Goal: Task Accomplishment & Management: Manage account settings

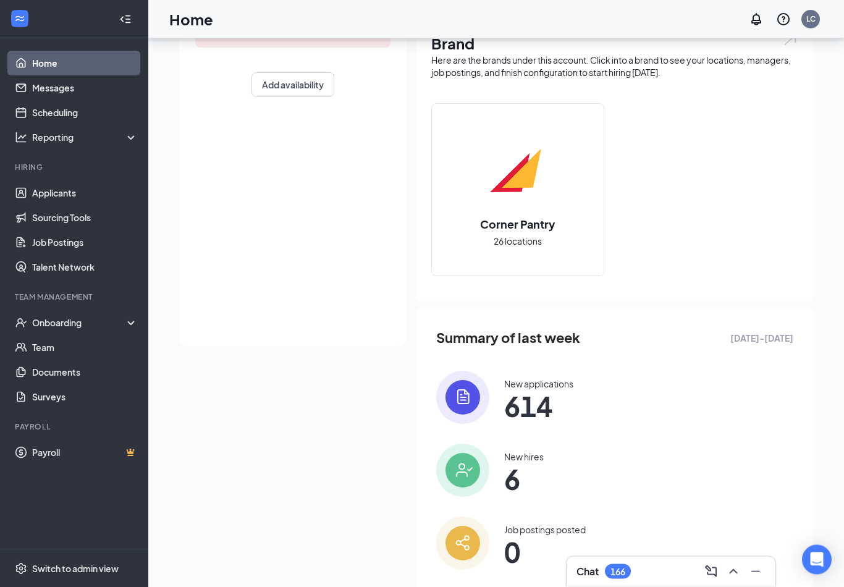
scroll to position [257, 0]
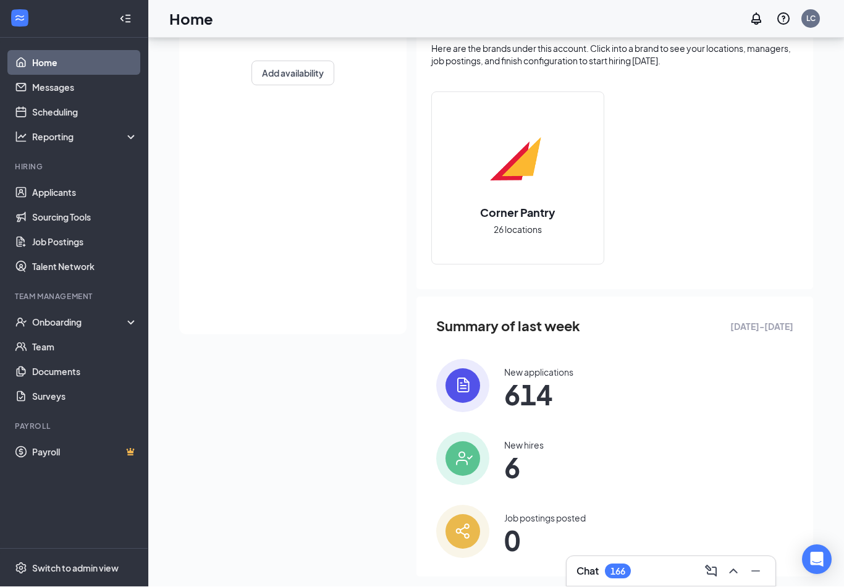
click at [73, 575] on div "Switch to admin view" at bounding box center [75, 568] width 87 height 12
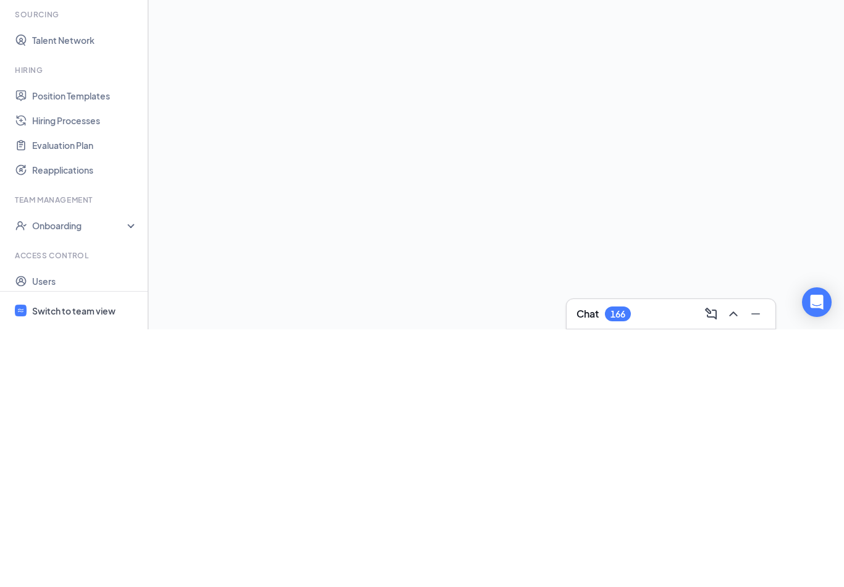
click at [47, 526] on link "Users" at bounding box center [85, 538] width 106 height 25
checkbox input "false"
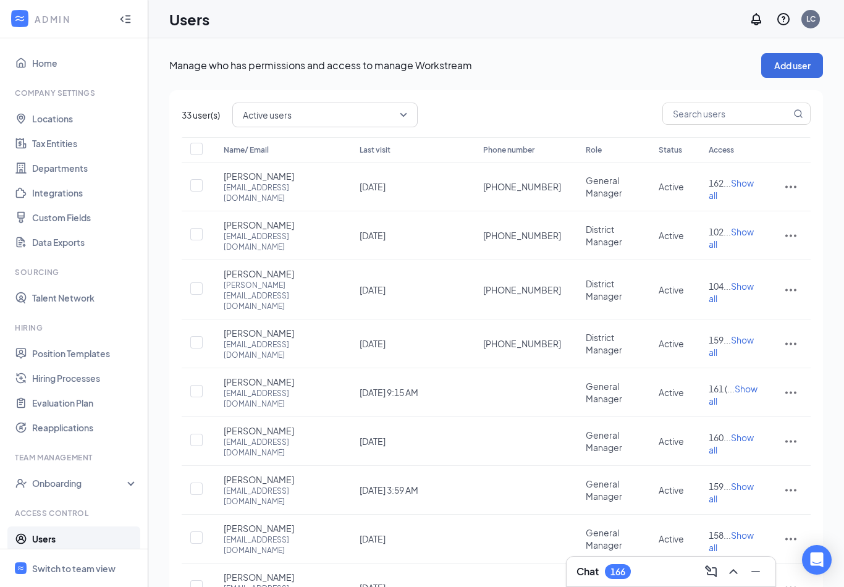
click at [743, 114] on input "text" at bounding box center [727, 113] width 128 height 21
type input "Pat"
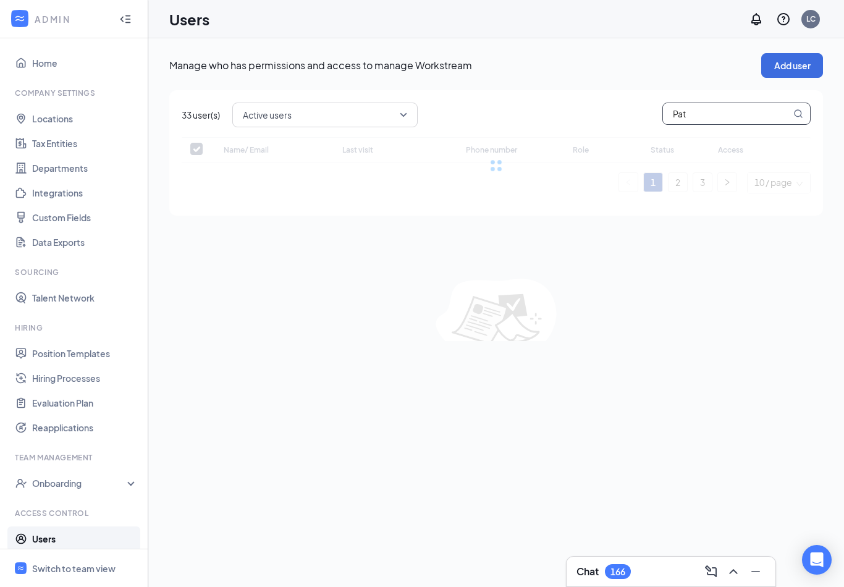
checkbox input "false"
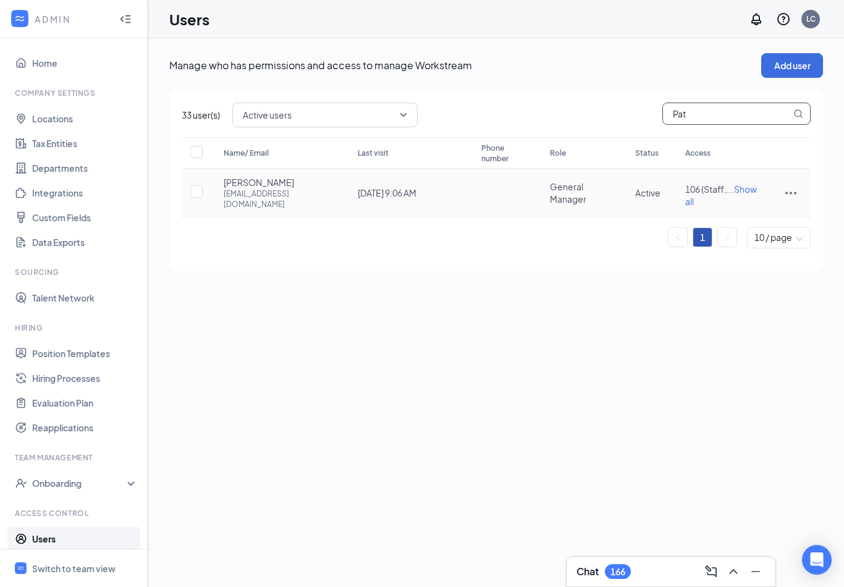
type input "Pat"
click at [789, 192] on icon "ActionsIcon" at bounding box center [790, 192] width 15 height 15
click at [737, 218] on span "Edit user" at bounding box center [729, 217] width 35 height 11
type input "[PERSON_NAME]"
type input "Blythe"
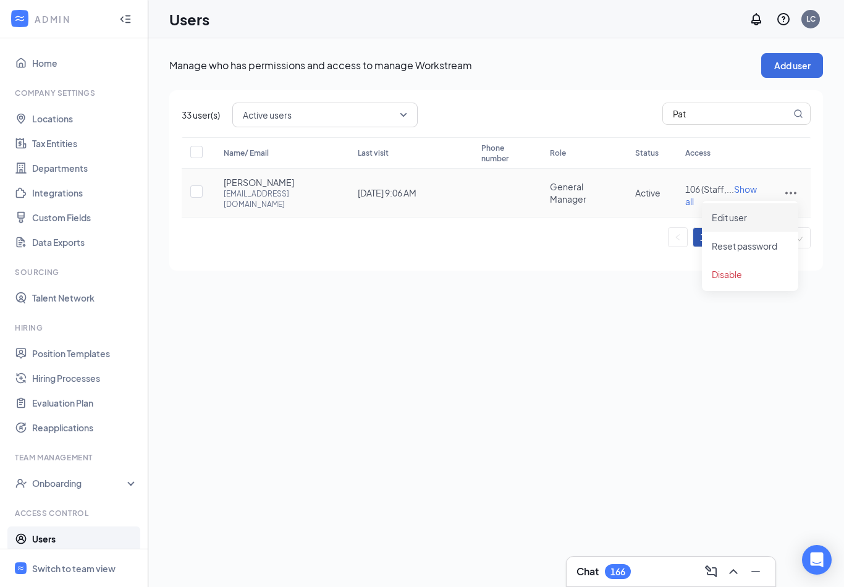
type input "[EMAIL_ADDRESS][DOMAIN_NAME]"
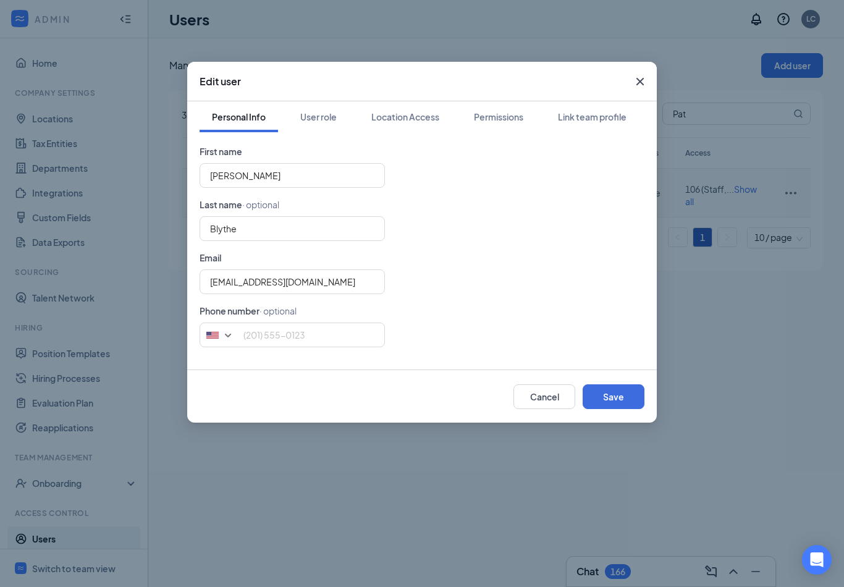
click at [311, 119] on div "User role" at bounding box center [318, 117] width 36 height 12
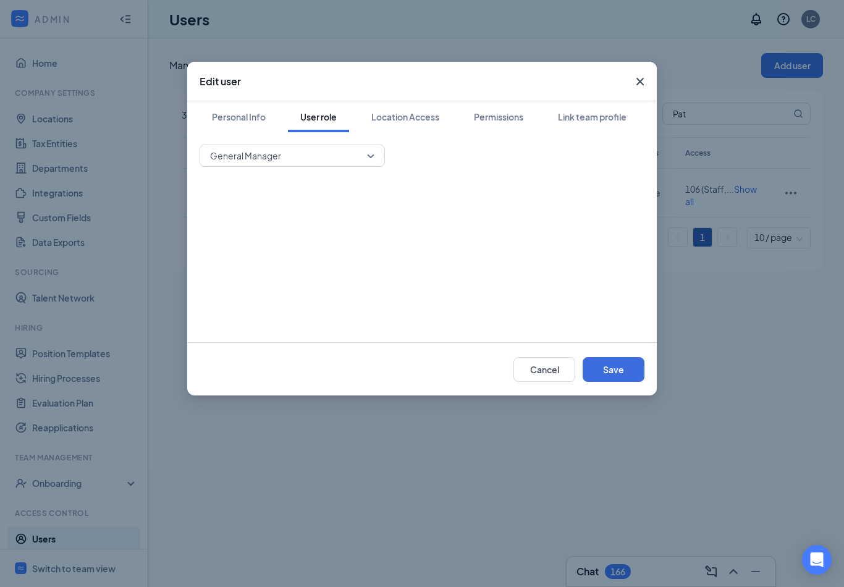
click at [412, 112] on div "Location Access" at bounding box center [405, 117] width 68 height 12
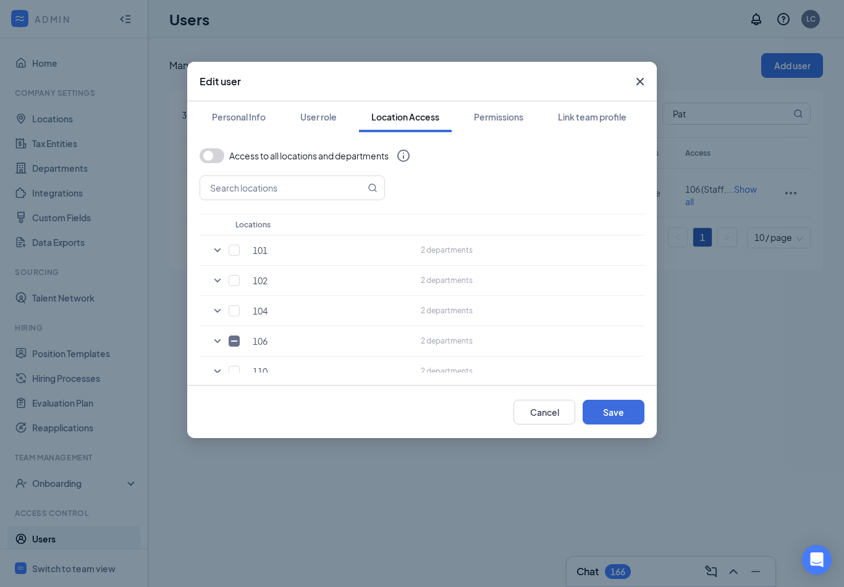
click at [498, 117] on div "Permissions" at bounding box center [498, 117] width 49 height 12
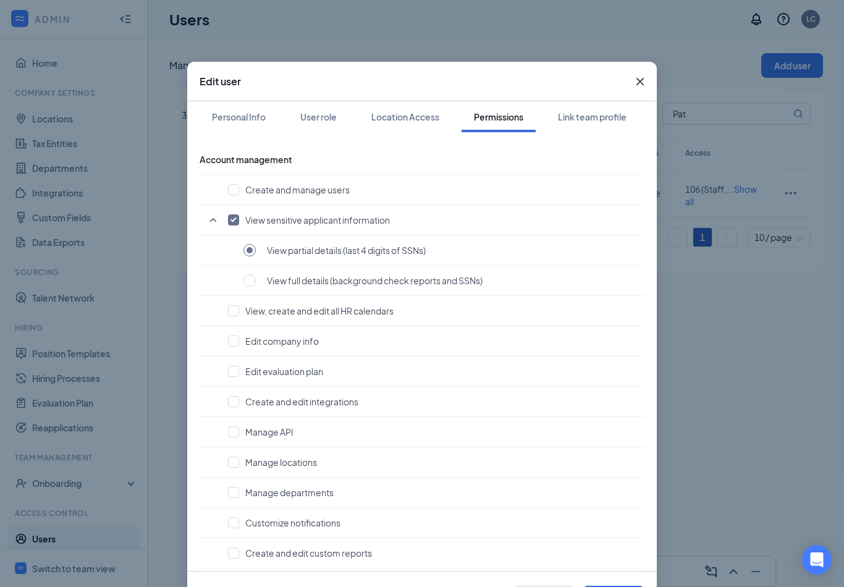
click at [601, 115] on div "Link team profile" at bounding box center [592, 117] width 69 height 12
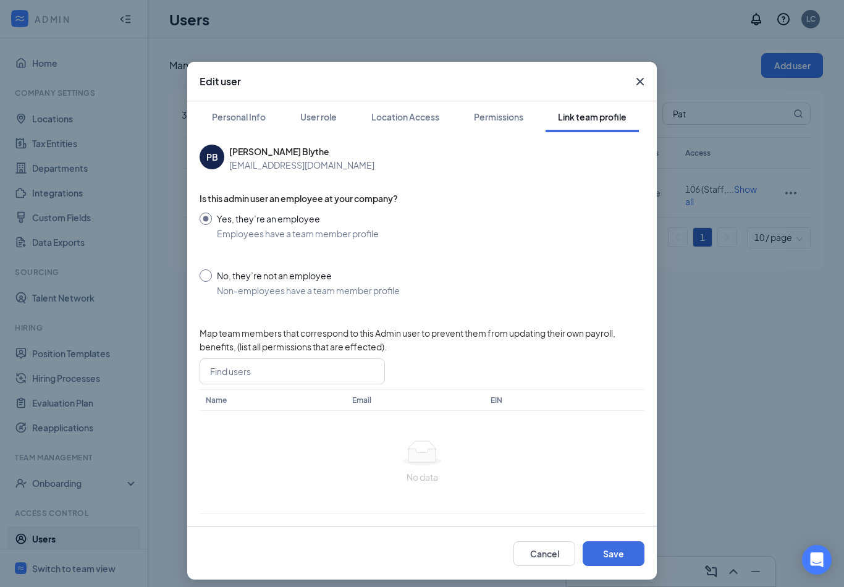
click at [618, 553] on button "Save" at bounding box center [614, 553] width 62 height 25
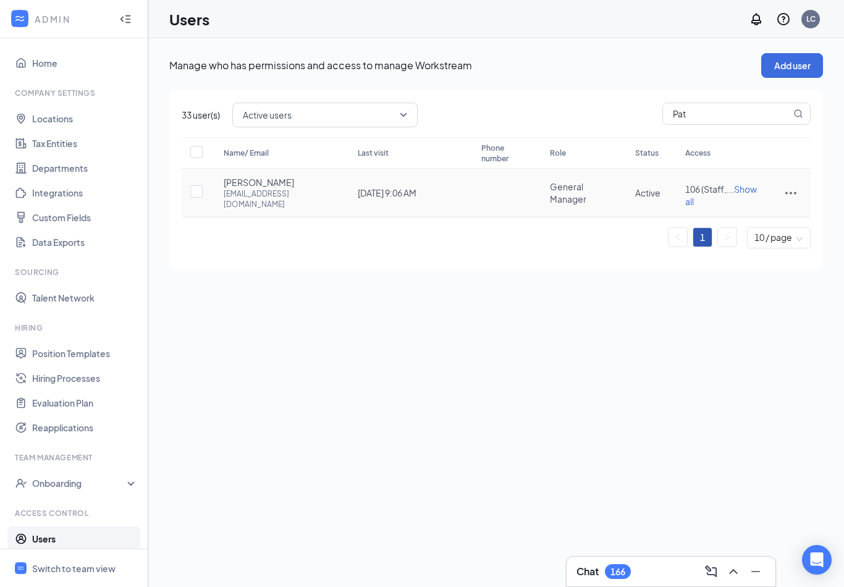
click at [792, 192] on icon "ActionsIcon" at bounding box center [790, 193] width 11 height 2
click at [761, 247] on span "Reset password" at bounding box center [744, 245] width 65 height 11
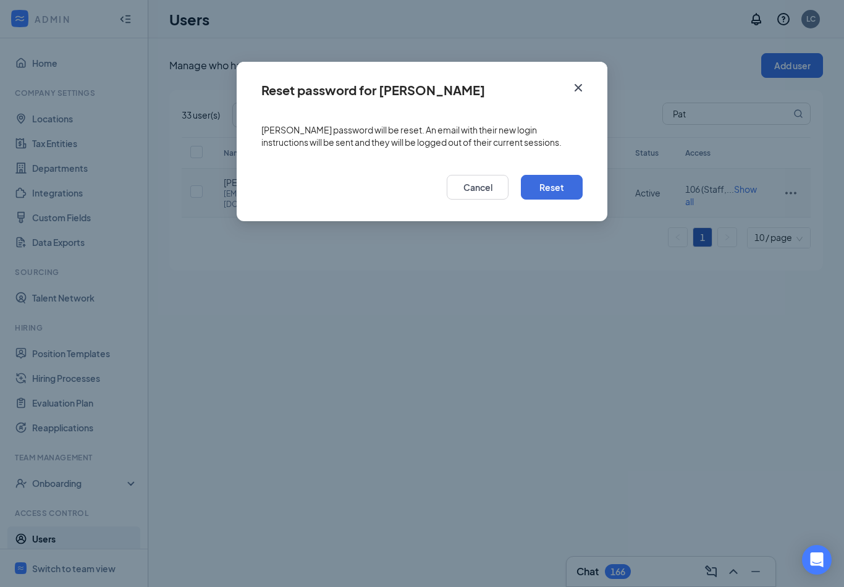
click at [553, 190] on button "Reset" at bounding box center [552, 187] width 62 height 25
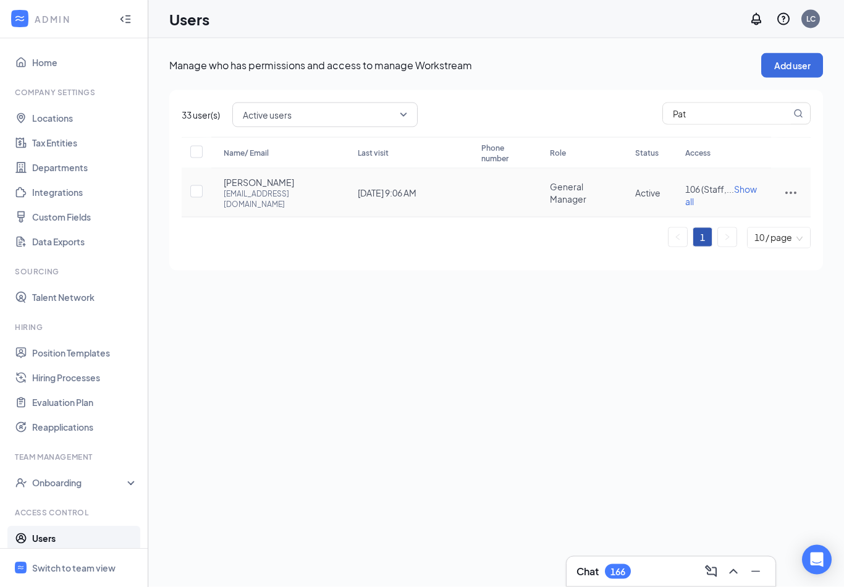
scroll to position [17, 0]
click at [789, 185] on icon "ActionsIcon" at bounding box center [790, 192] width 15 height 15
click at [753, 240] on span "Reset password" at bounding box center [744, 245] width 65 height 11
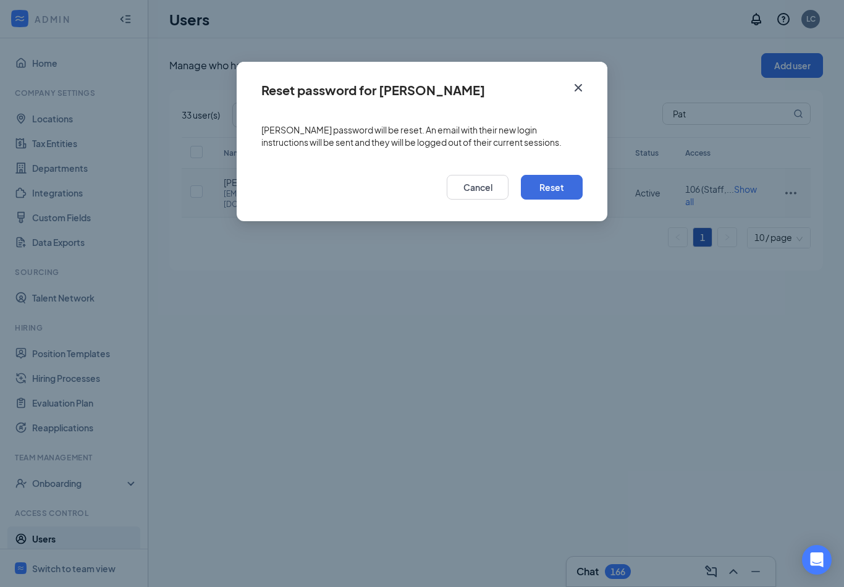
click at [543, 182] on button "Reset" at bounding box center [552, 187] width 62 height 25
